Goal: Feedback & Contribution: Contribute content

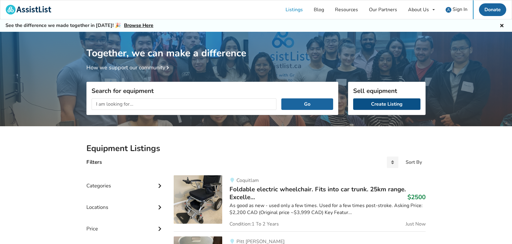
click at [378, 103] on link "Create Listing" at bounding box center [386, 104] width 67 height 12
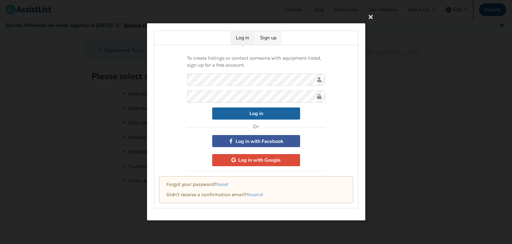
click at [273, 38] on link "Sign up" at bounding box center [268, 38] width 27 height 14
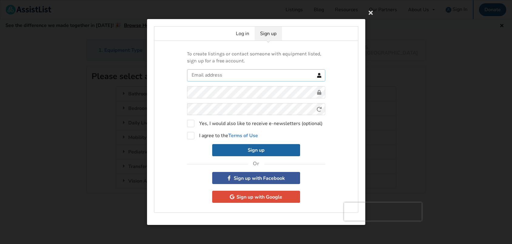
click at [208, 76] on input "text" at bounding box center [256, 75] width 138 height 12
type input "jessica.bratty@gmail.com"
click at [268, 112] on form "jessica.bratty@gmail.com 0cAFcWeA4FF_MU-bZyXOYzSTimY5P3qYF5oKTRtGFm5hjFHwbhZO7A…" at bounding box center [256, 112] width 138 height 87
click at [192, 136] on label "I agree to the Terms of Use" at bounding box center [222, 135] width 71 height 7
checkbox input "true"
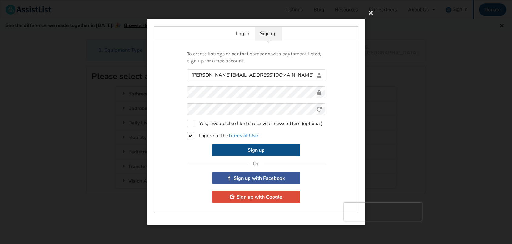
click at [254, 151] on button "Sign up" at bounding box center [256, 150] width 88 height 12
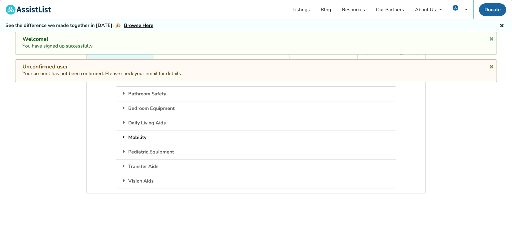
click at [137, 133] on div "Mobility" at bounding box center [255, 137] width 279 height 15
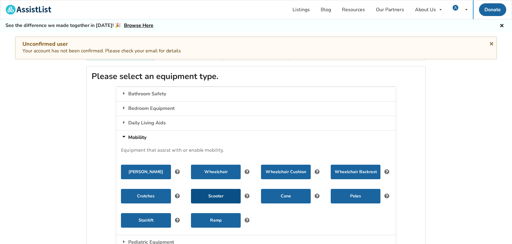
click at [217, 190] on button "Scooter" at bounding box center [216, 196] width 50 height 15
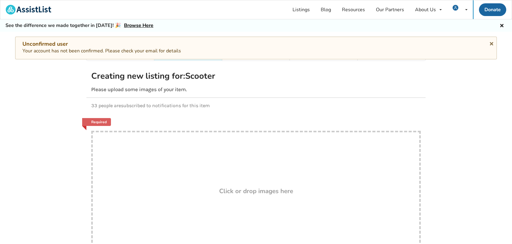
click at [242, 187] on h3 "Click or drop images here" at bounding box center [256, 191] width 74 height 8
type input "C:\fakepath\IMG_6615.png"
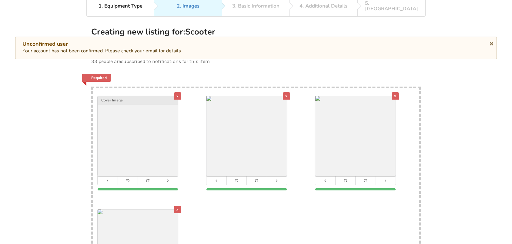
scroll to position [39, 0]
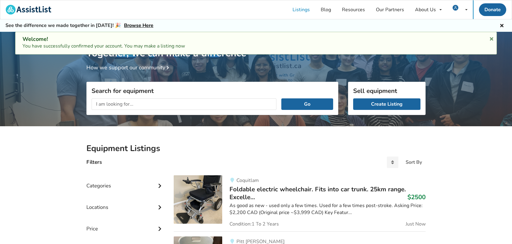
scroll to position [2, 0]
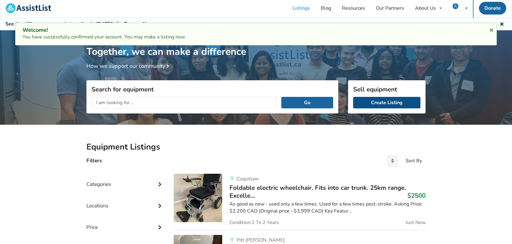
click at [381, 102] on link "Create Listing" at bounding box center [386, 103] width 67 height 12
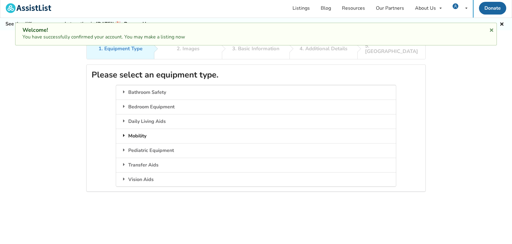
click at [144, 130] on div "Mobility" at bounding box center [255, 136] width 279 height 15
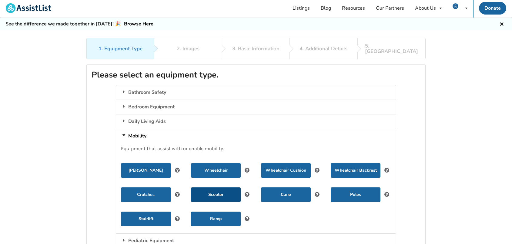
click at [219, 192] on button "Scooter" at bounding box center [216, 195] width 50 height 15
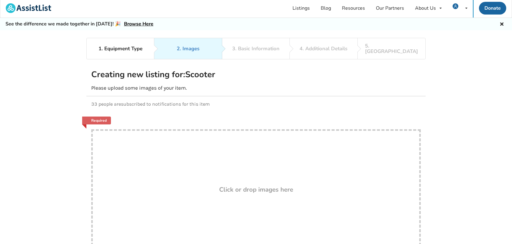
click at [235, 187] on h3 "Click or drop images here" at bounding box center [256, 190] width 74 height 8
type input "C:\fakepath\IMG_6615.png"
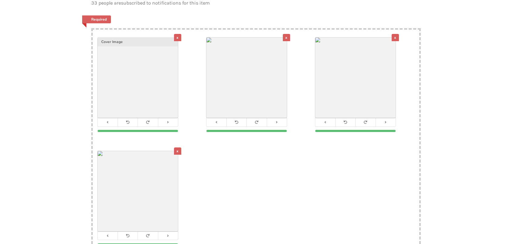
scroll to position [78, 0]
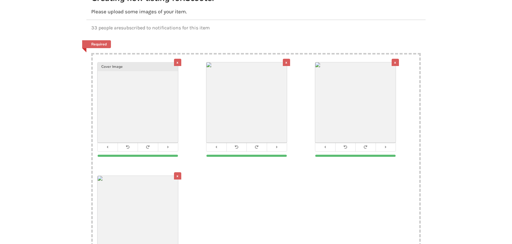
click at [179, 59] on div "x" at bounding box center [177, 62] width 7 height 7
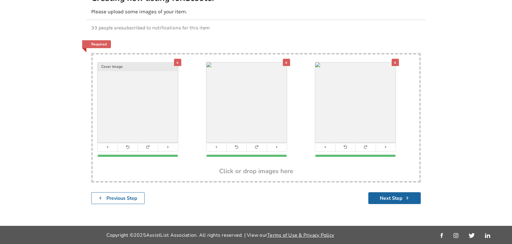
scroll to position [72, 0]
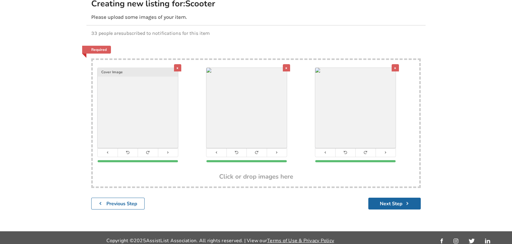
click at [288, 64] on div "x" at bounding box center [286, 67] width 7 height 7
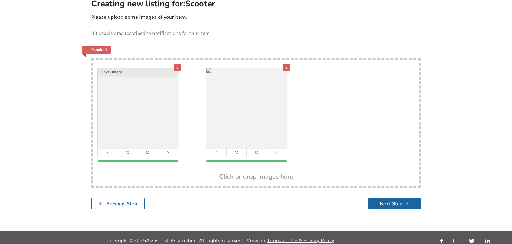
click at [178, 64] on div "x" at bounding box center [177, 67] width 7 height 7
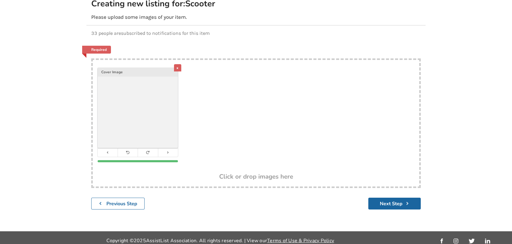
click at [229, 88] on div "x Cover Image" at bounding box center [256, 116] width 326 height 113
type input "C:\fakepath\IMG_6617.png"
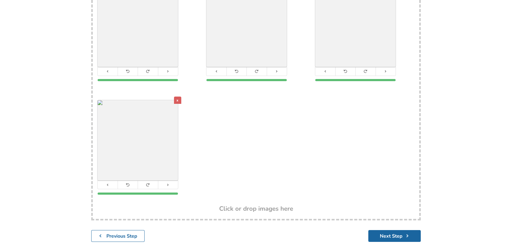
scroll to position [186, 0]
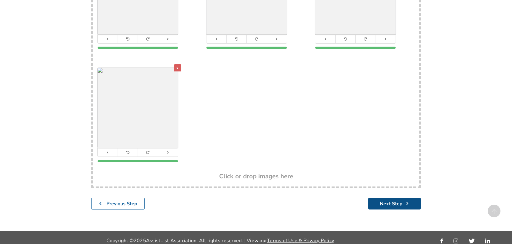
click at [391, 198] on button "Next Step" at bounding box center [394, 204] width 52 height 12
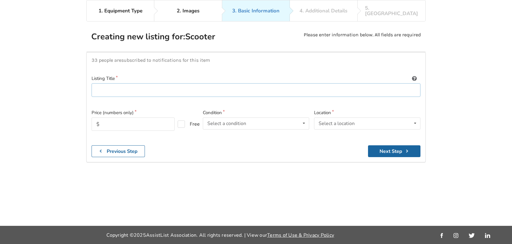
click at [113, 87] on input at bounding box center [256, 90] width 329 height 14
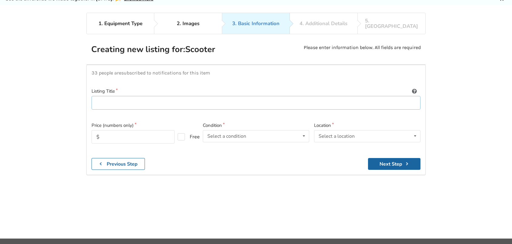
scroll to position [0, 0]
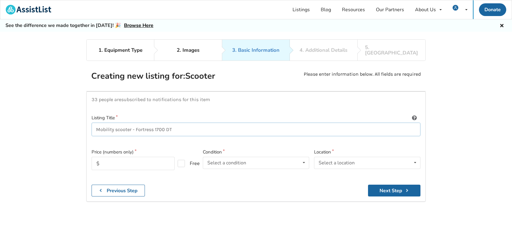
type input "Mobility scooter - Fortress 1700 DT"
click at [110, 162] on input "text" at bounding box center [133, 163] width 83 height 13
type input "3500"
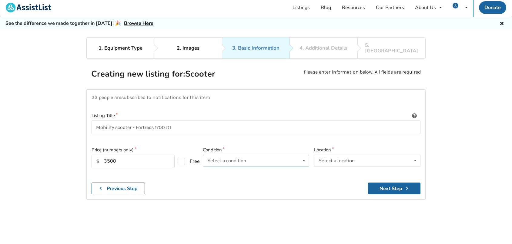
click at [234, 160] on div "Select a condition Brand New Less Than 1 Year 1 To 2 Years 3 To 5 Years Over 5 …" at bounding box center [256, 161] width 106 height 12
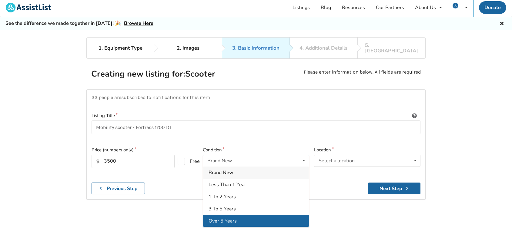
click at [232, 218] on span "Over 5 Years" at bounding box center [222, 221] width 28 height 7
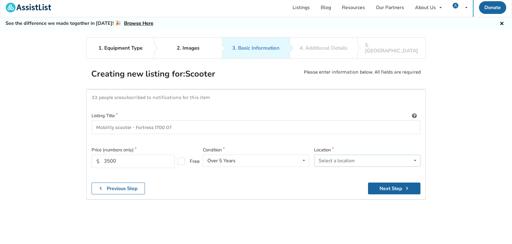
click at [338, 158] on div "Select a location" at bounding box center [336, 160] width 36 height 5
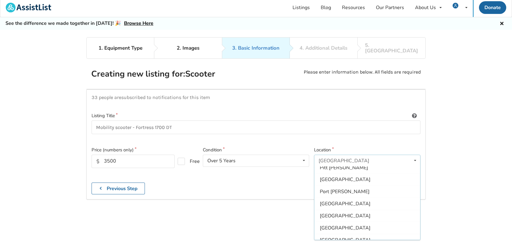
scroll to position [180, 0]
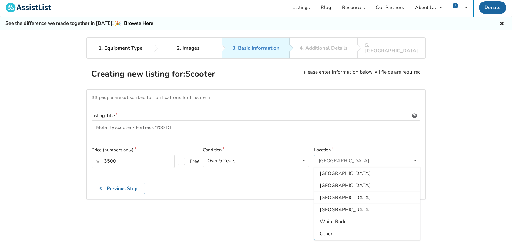
click at [334, 195] on span "[GEOGRAPHIC_DATA]" at bounding box center [345, 198] width 51 height 7
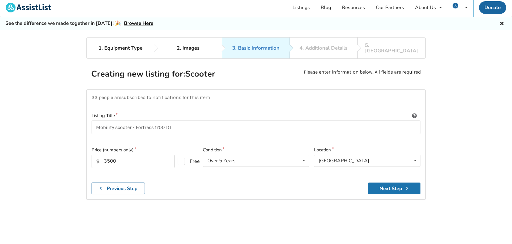
click at [403, 185] on button "Next Step" at bounding box center [394, 189] width 52 height 12
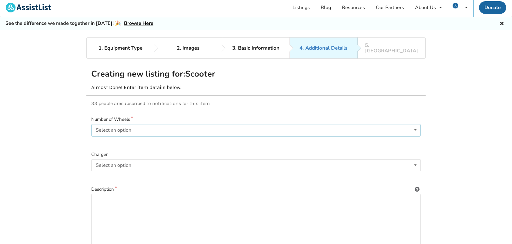
click at [110, 128] on div "Select an option" at bounding box center [113, 130] width 35 height 5
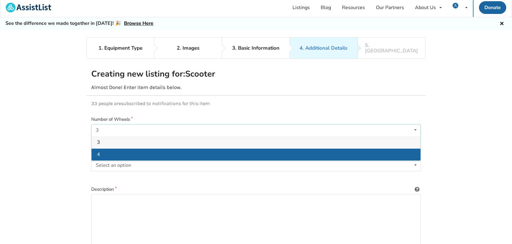
click at [102, 151] on div "4" at bounding box center [256, 154] width 329 height 12
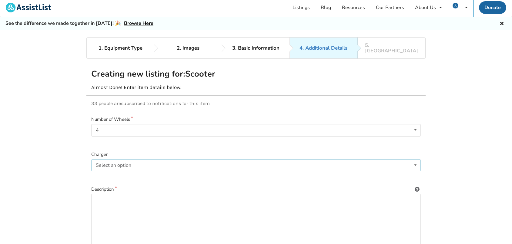
click at [117, 163] on div "Select an option" at bounding box center [113, 165] width 35 height 5
click at [108, 174] on span "Included" at bounding box center [106, 177] width 18 height 7
click at [112, 200] on textarea at bounding box center [255, 223] width 329 height 58
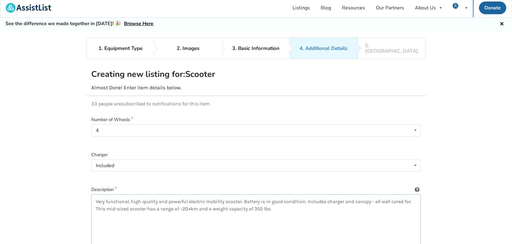
drag, startPoint x: 95, startPoint y: 217, endPoint x: 102, endPoint y: 218, distance: 7.6
click at [95, 217] on textarea "Very functional, high quality and powerful electric mobility scooter. Battery i…" at bounding box center [255, 224] width 329 height 58
paste textarea "https://www.sunrisemedical.ca/mobility-scooters/fortress/mobility-scooters/1700…"
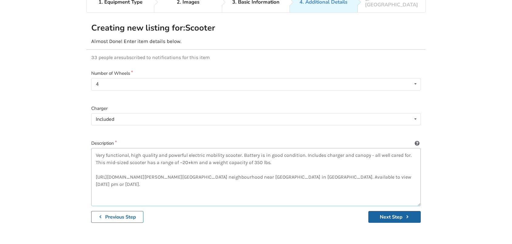
scroll to position [44, 0]
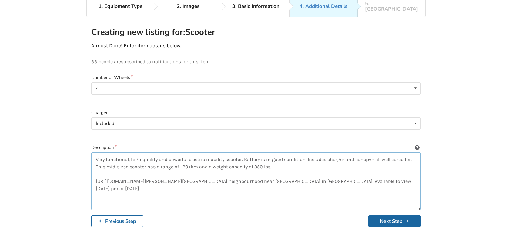
click at [345, 155] on textarea "Very functional, high quality and powerful electric mobility scooter. Battery i…" at bounding box center [255, 181] width 329 height 58
type textarea "Very functional, high quality and powerful electric mobility scooter. Battery i…"
click at [387, 217] on button "Next Step" at bounding box center [394, 221] width 52 height 12
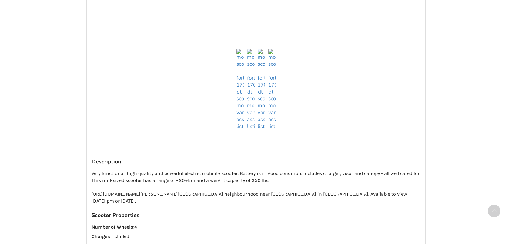
scroll to position [455, 0]
click at [249, 119] on img at bounding box center [251, 88] width 8 height 81
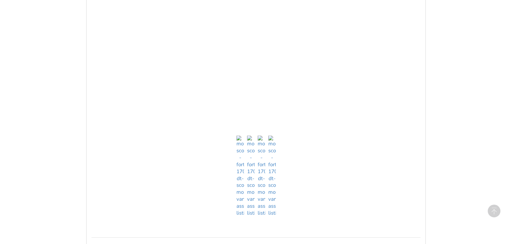
scroll to position [187, 0]
click at [263, 207] on img at bounding box center [262, 175] width 8 height 81
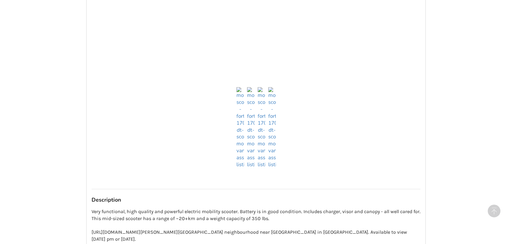
scroll to position [238, 0]
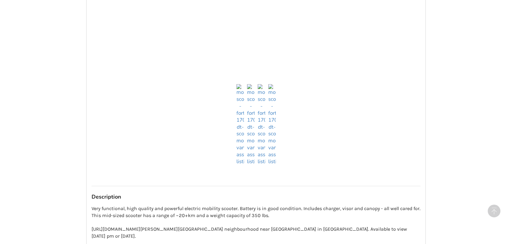
click at [274, 159] on img at bounding box center [272, 124] width 8 height 81
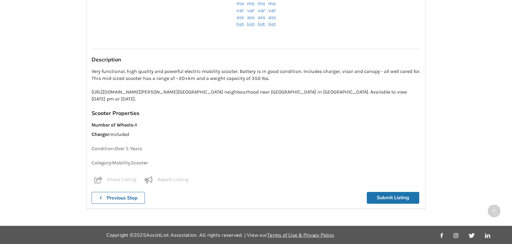
scroll to position [377, 0]
click at [396, 200] on button "Submit Listing" at bounding box center [393, 198] width 52 height 12
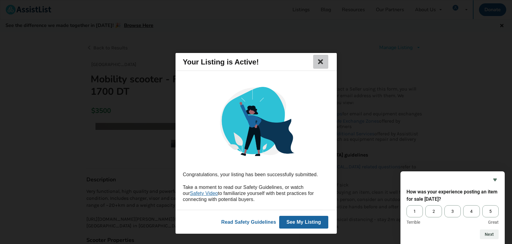
click at [322, 62] on icon at bounding box center [320, 61] width 8 height 7
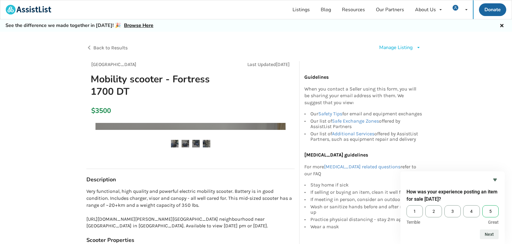
drag, startPoint x: 490, startPoint y: 211, endPoint x: 489, endPoint y: 217, distance: 6.1
click at [490, 211] on span "5" at bounding box center [490, 211] width 16 height 12
click at [482, 205] on input "5" at bounding box center [482, 205] width 0 height 0
click at [489, 234] on button "Next" at bounding box center [489, 235] width 19 height 10
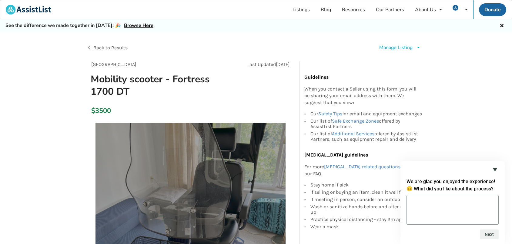
click at [496, 171] on icon "Hide survey" at bounding box center [494, 169] width 7 height 7
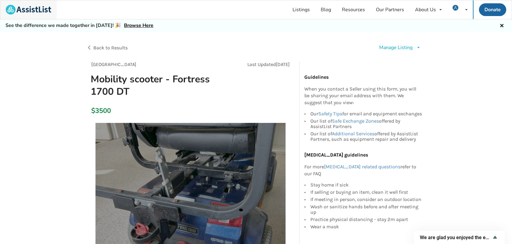
click at [33, 11] on img at bounding box center [28, 10] width 45 height 10
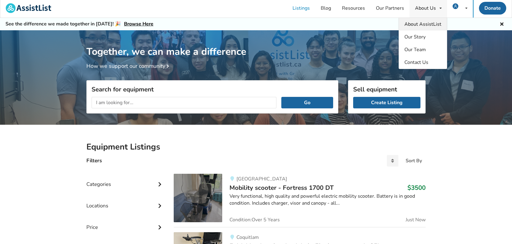
click at [421, 22] on span "About AssistList" at bounding box center [422, 24] width 37 height 7
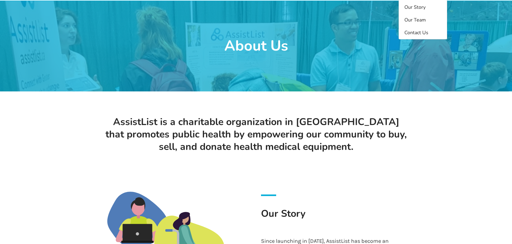
scroll to position [32, 0]
